Goal: Information Seeking & Learning: Learn about a topic

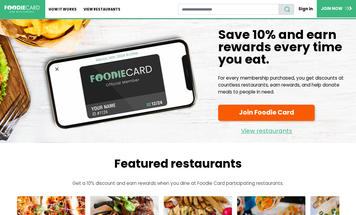
click at [255, 126] on link "View restaurants" at bounding box center [266, 129] width 96 height 13
click at [95, 9] on link "View restaurants" at bounding box center [102, 9] width 44 height 18
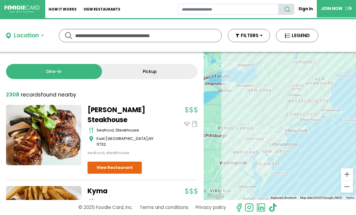
click at [16, 33] on div "Location" at bounding box center [26, 35] width 25 height 9
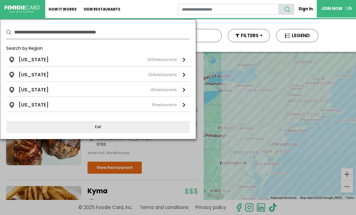
click at [24, 58] on li "New York" at bounding box center [34, 59] width 30 height 7
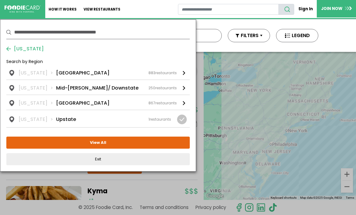
click at [57, 72] on li "[GEOGRAPHIC_DATA]" at bounding box center [82, 72] width 53 height 7
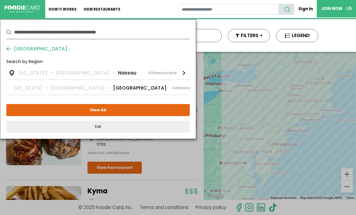
click at [118, 71] on li "Nassau" at bounding box center [127, 72] width 18 height 7
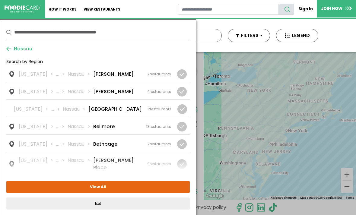
click at [95, 185] on button "View All" at bounding box center [97, 187] width 183 height 12
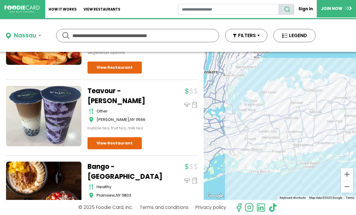
scroll to position [6643, 0]
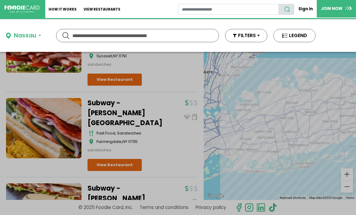
scroll to position [13412, 0]
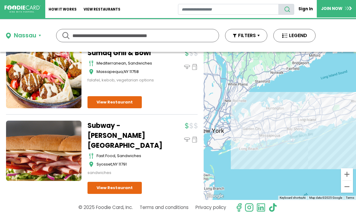
click at [75, 33] on input "text" at bounding box center [137, 35] width 130 height 13
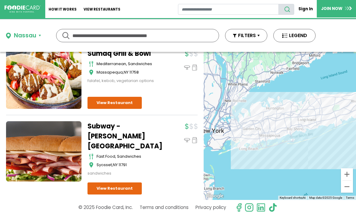
scroll to position [13303, 0]
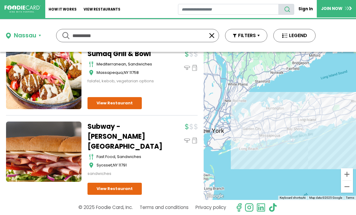
type input "**********"
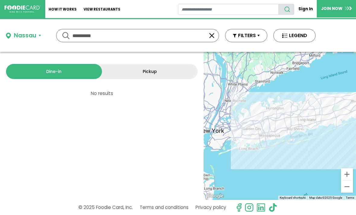
scroll to position [0, 0]
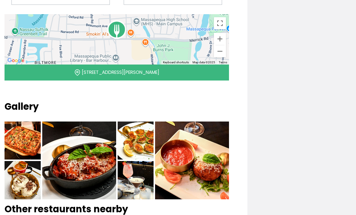
scroll to position [323, 0]
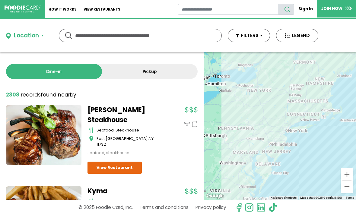
click at [98, 5] on link "View restaurants" at bounding box center [102, 9] width 44 height 18
click at [24, 33] on div "Location" at bounding box center [26, 35] width 25 height 9
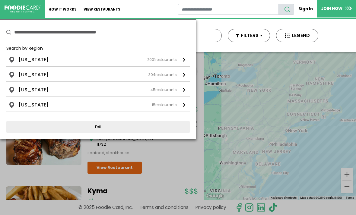
click at [24, 58] on li "[US_STATE]" at bounding box center [34, 59] width 30 height 7
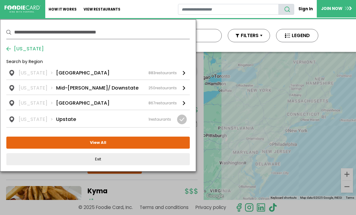
click at [54, 68] on div "Search by Region" at bounding box center [97, 63] width 183 height 11
click at [81, 145] on button "View All" at bounding box center [97, 143] width 183 height 12
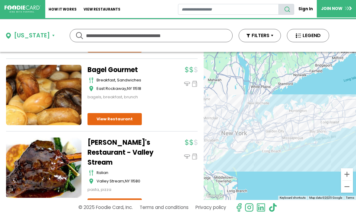
scroll to position [5513, 0]
